Goal: Task Accomplishment & Management: Manage account settings

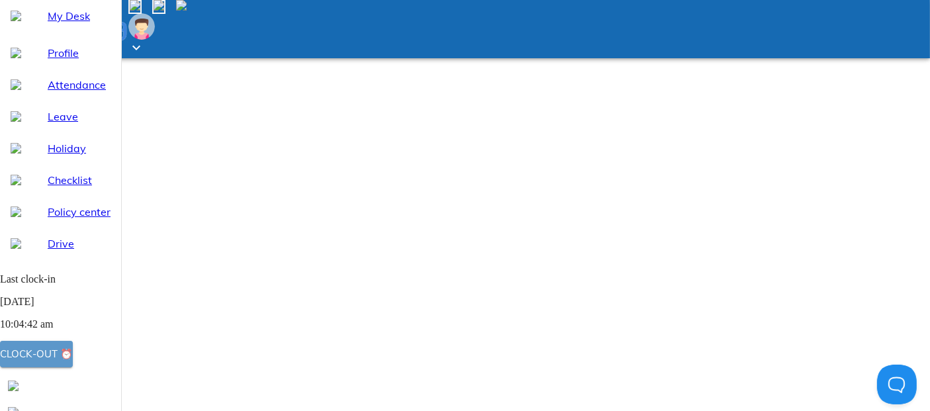
click at [73, 361] on div "Clock-out ⏰" at bounding box center [36, 354] width 73 height 17
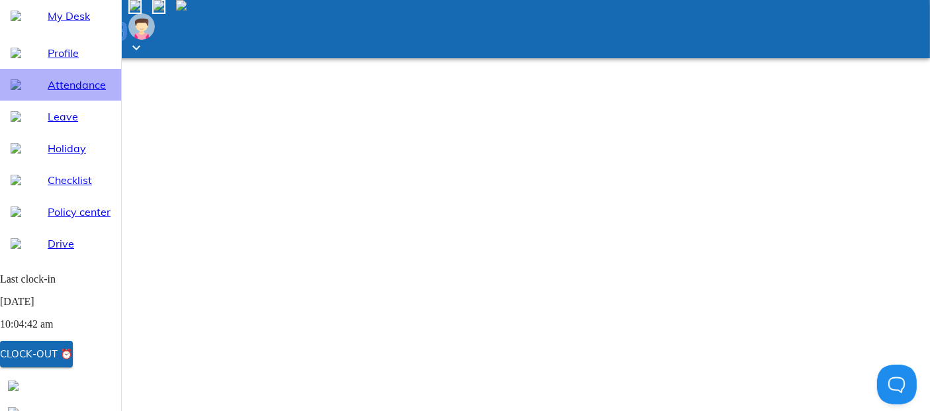
click at [69, 93] on span "Attendance" at bounding box center [79, 85] width 63 height 16
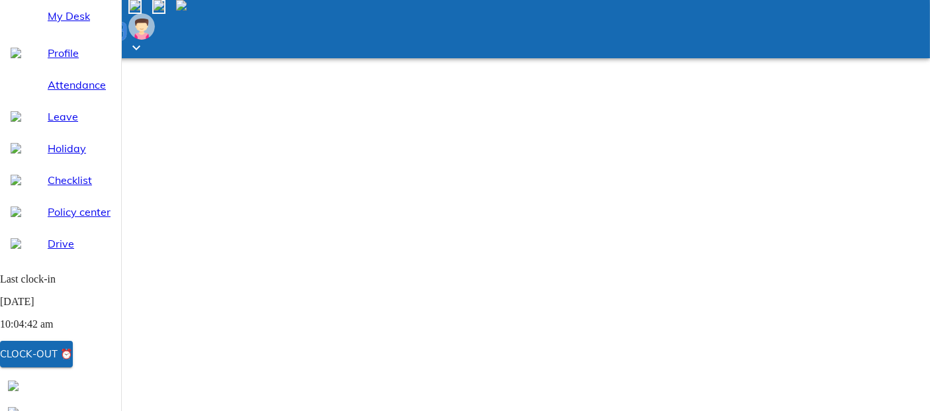
select select "9"
click at [61, 24] on span "My Desk" at bounding box center [79, 16] width 63 height 16
click at [69, 101] on div "Attendance" at bounding box center [60, 85] width 121 height 32
select select "9"
click at [73, 354] on div "Clock-out ⏰" at bounding box center [36, 354] width 73 height 17
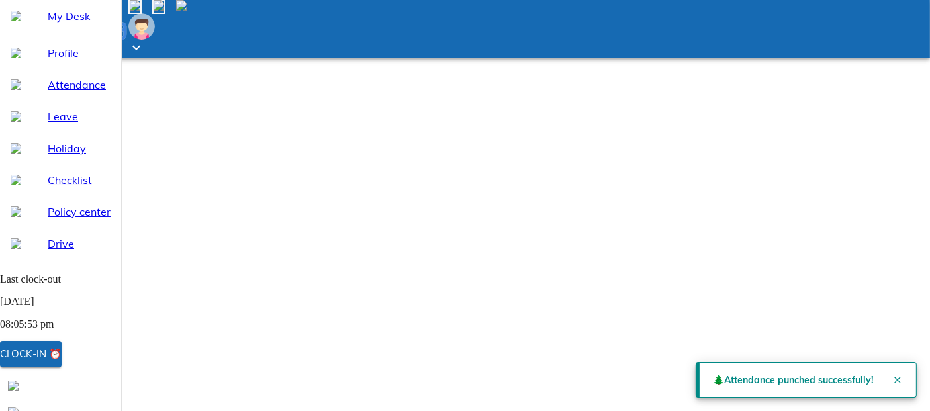
click at [70, 24] on span "My Desk" at bounding box center [79, 16] width 63 height 16
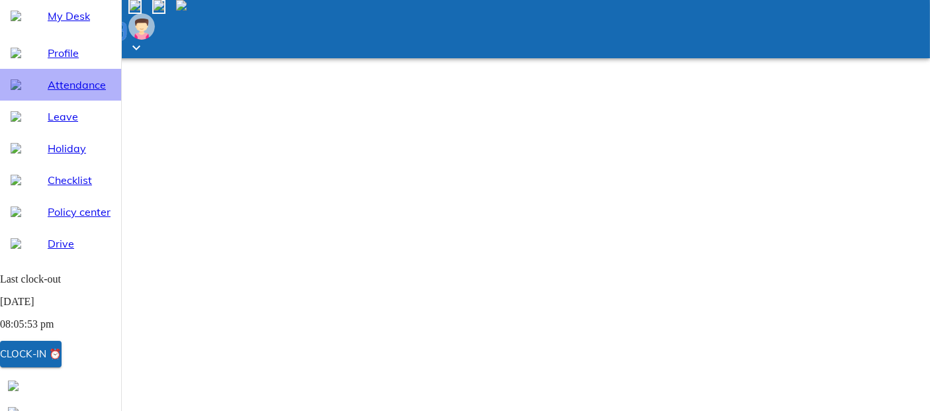
click at [83, 93] on span "Attendance" at bounding box center [79, 85] width 63 height 16
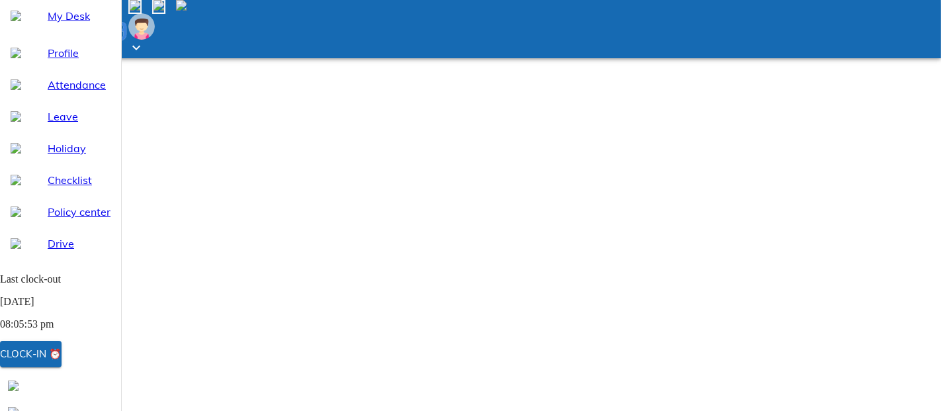
click at [187, 13] on span at bounding box center [187, 6] width 0 height 11
select select "9"
click at [559, 179] on div at bounding box center [470, 205] width 941 height 411
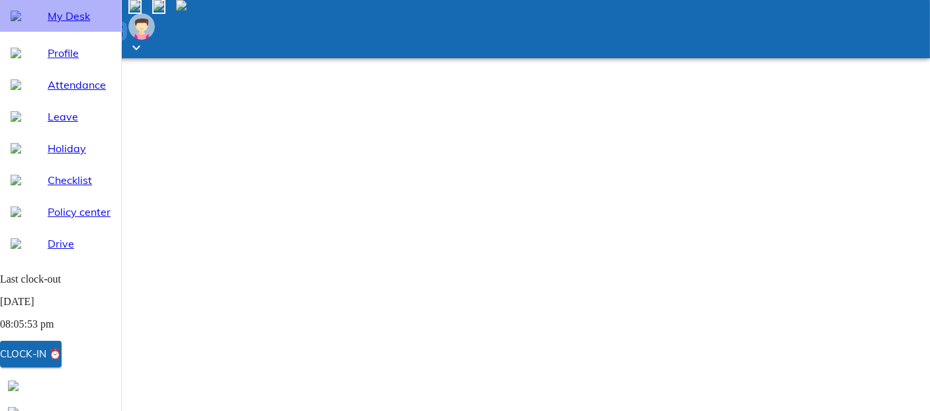
click at [57, 24] on span "My Desk" at bounding box center [79, 16] width 63 height 16
